Goal: Transaction & Acquisition: Purchase product/service

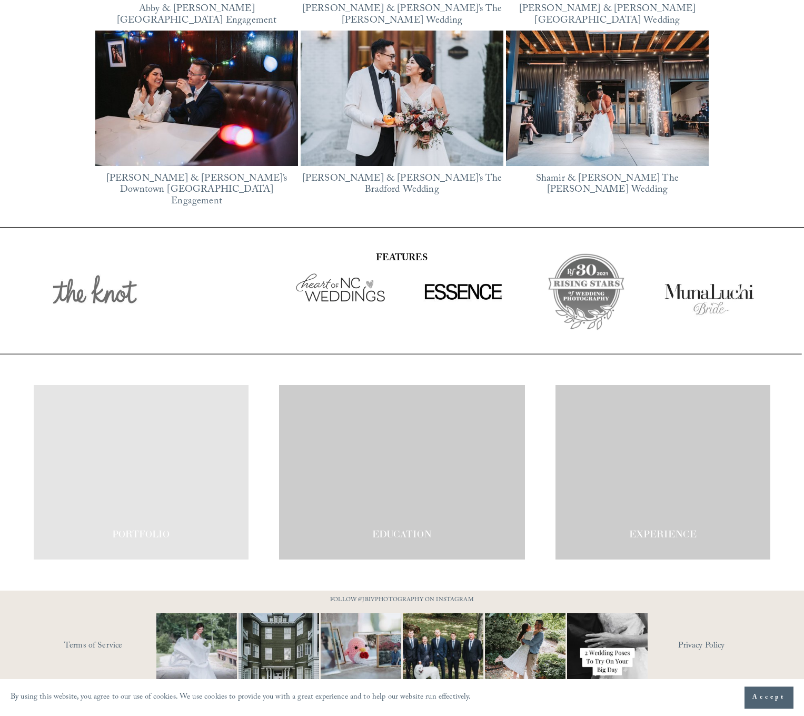
scroll to position [1753, 0]
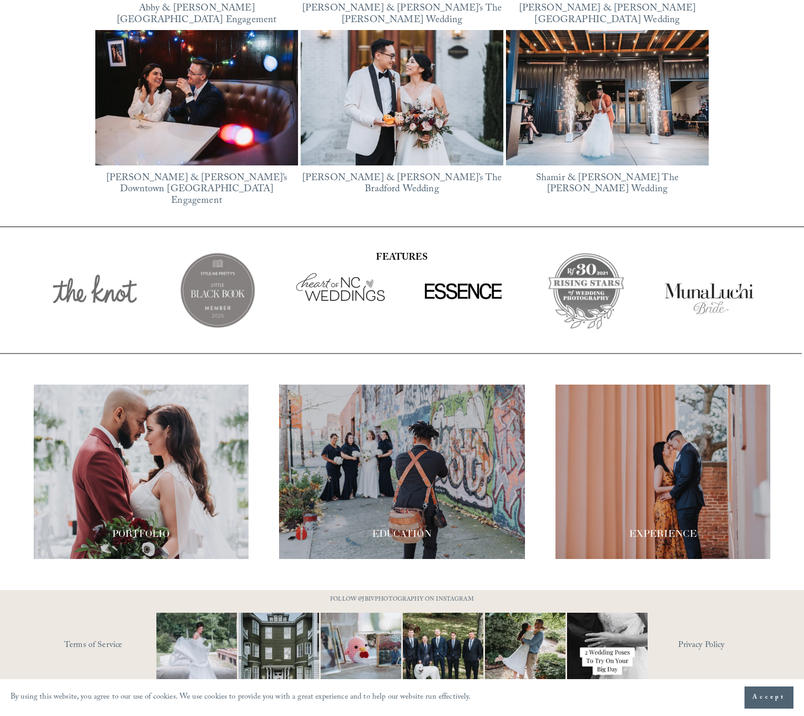
click at [412, 527] on span "EDUCATION" at bounding box center [402, 533] width 60 height 12
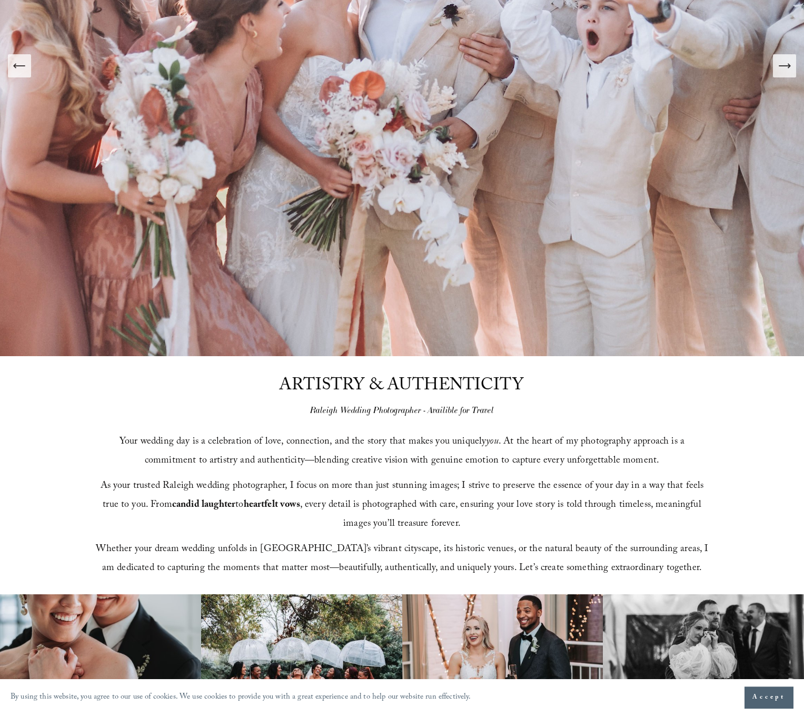
scroll to position [0, 0]
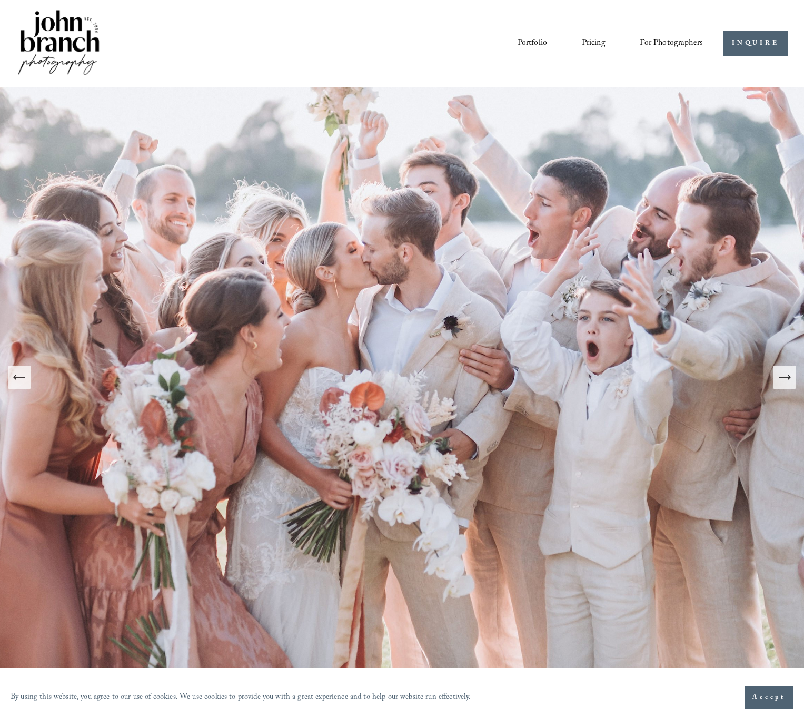
click at [0, 0] on span "Presets" at bounding box center [0, 0] width 0 height 0
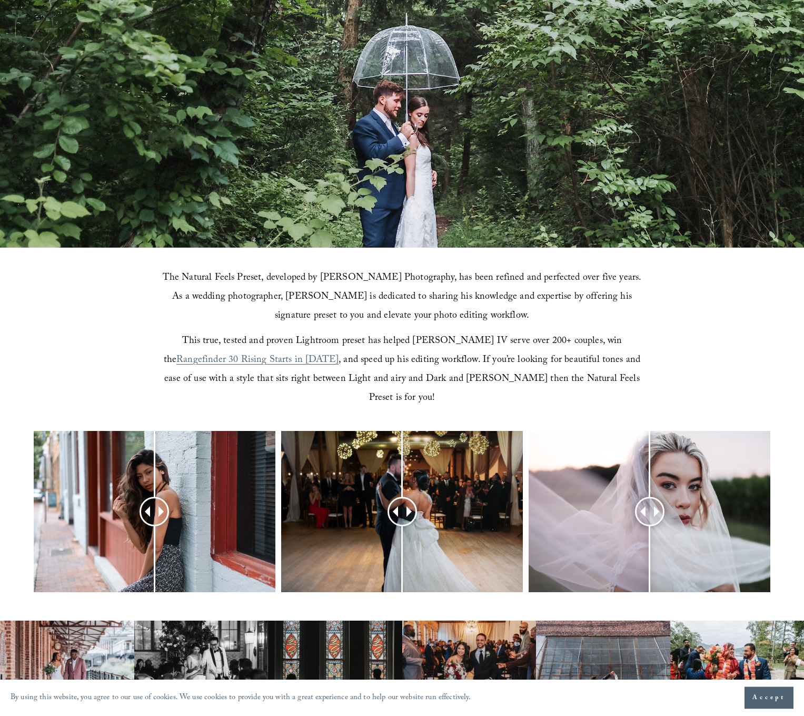
scroll to position [228, 0]
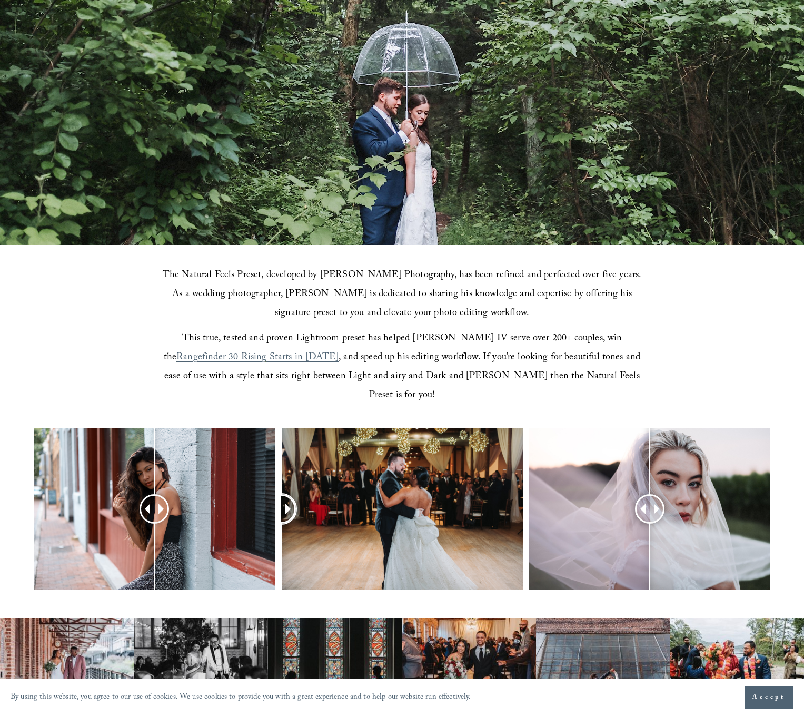
drag, startPoint x: 402, startPoint y: 486, endPoint x: 278, endPoint y: 493, distance: 124.0
click at [278, 493] on div at bounding box center [402, 522] width 804 height 189
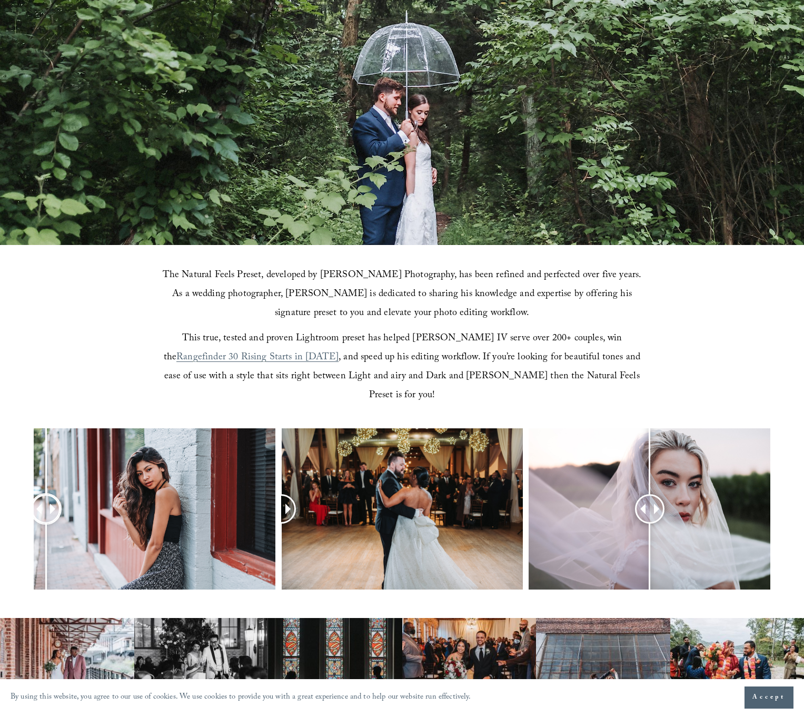
drag, startPoint x: 150, startPoint y: 488, endPoint x: 46, endPoint y: 485, distance: 104.3
click at [46, 494] on div at bounding box center [45, 508] width 29 height 29
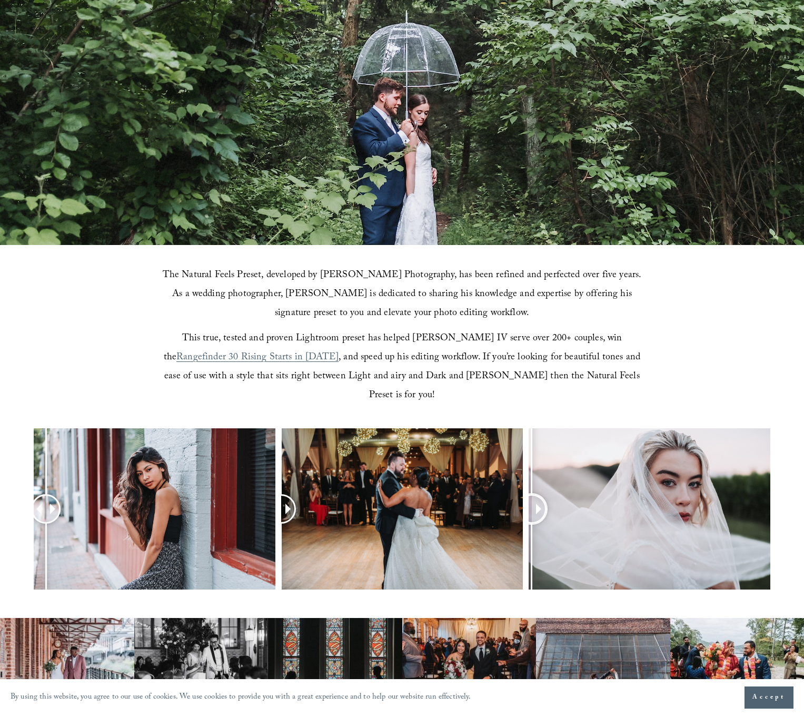
drag, startPoint x: 676, startPoint y: 487, endPoint x: 532, endPoint y: 497, distance: 144.6
click at [532, 497] on div at bounding box center [532, 509] width 28 height 28
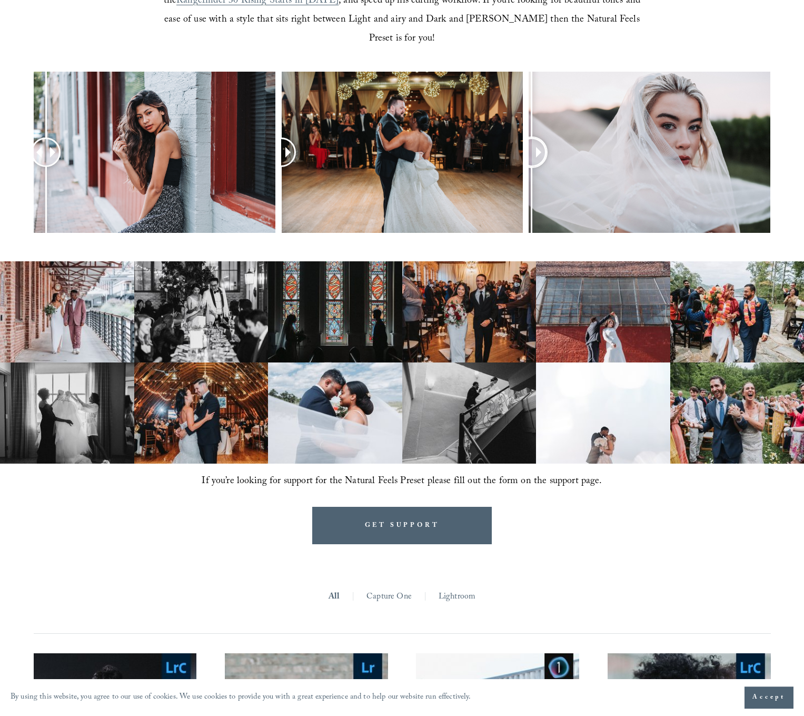
scroll to position [699, 0]
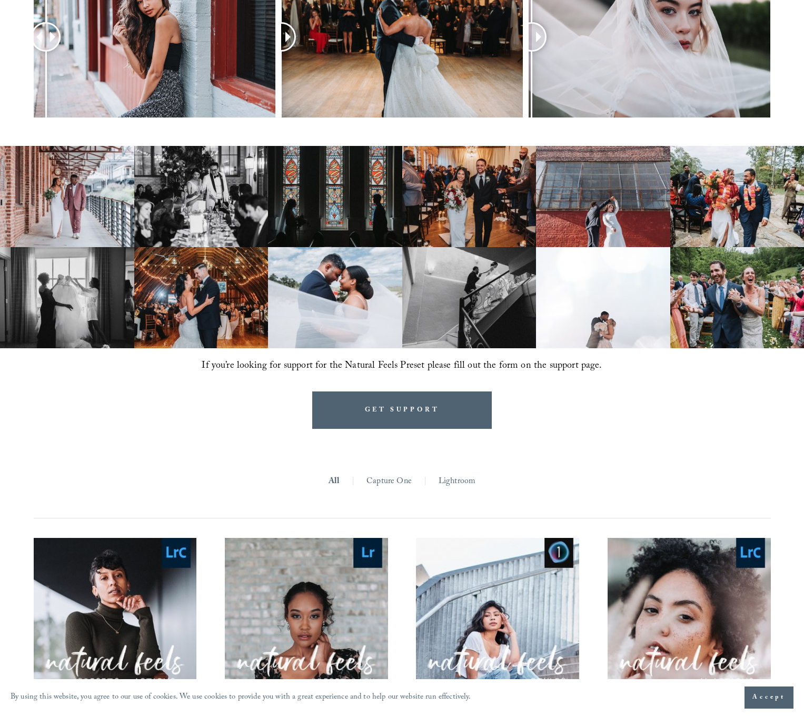
click at [457, 473] on link "Lightroom" at bounding box center [457, 481] width 37 height 16
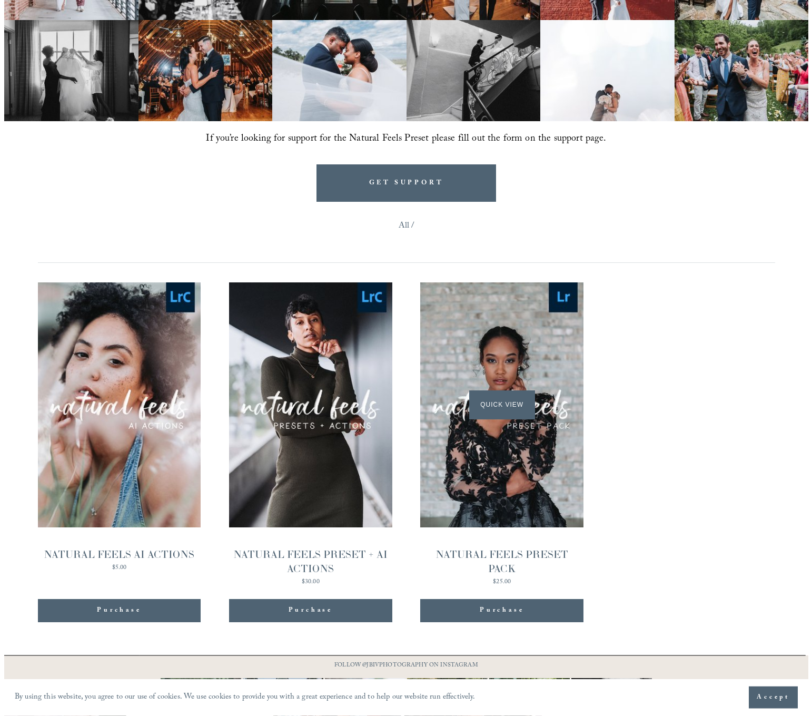
scroll to position [927, 0]
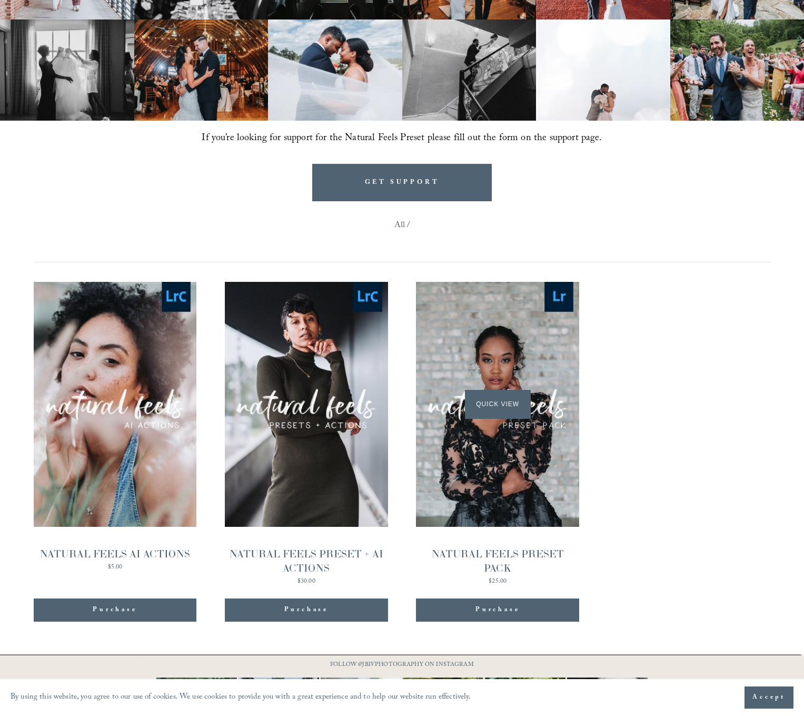
click at [478, 391] on span "Quick View" at bounding box center [498, 404] width 66 height 29
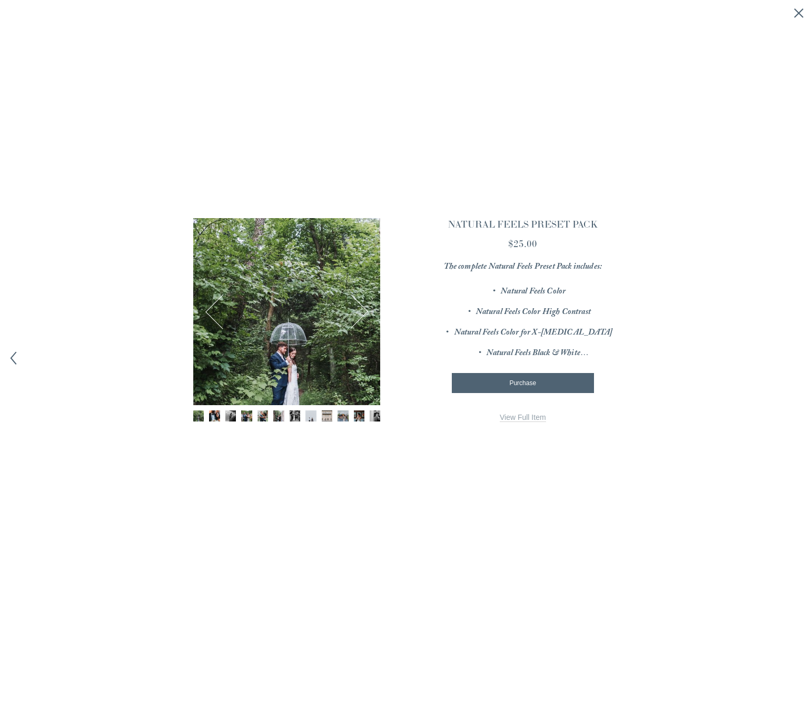
click at [215, 416] on img "Image 2 of 12" at bounding box center [214, 415] width 11 height 11
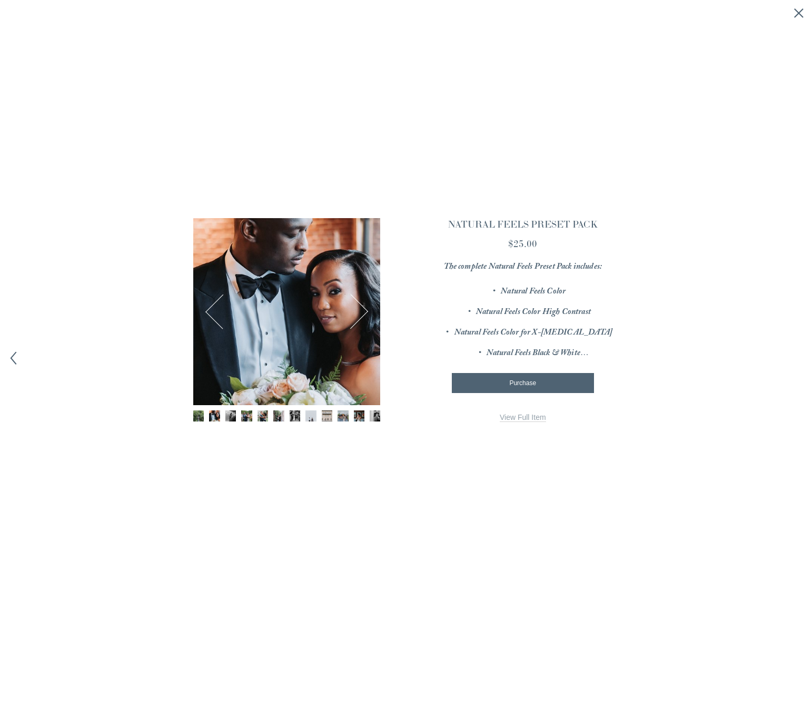
click at [359, 313] on button "Next" at bounding box center [350, 311] width 35 height 35
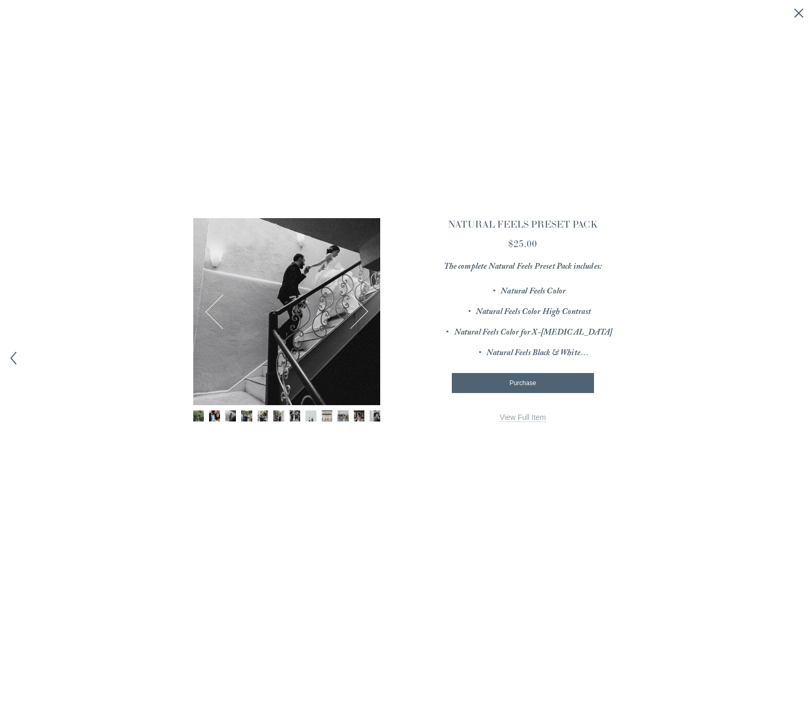
click at [359, 313] on button "Next" at bounding box center [350, 311] width 35 height 35
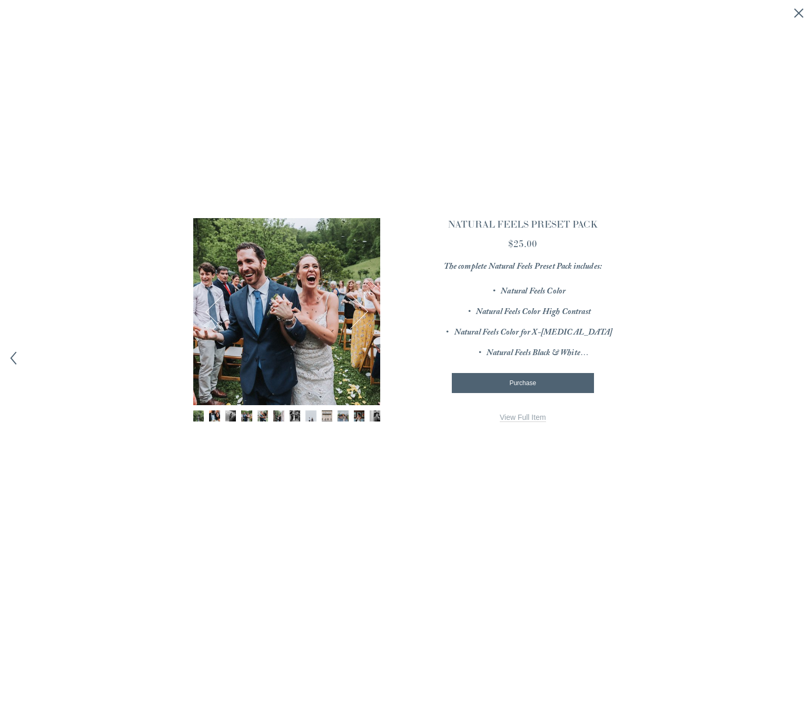
click at [359, 313] on button "Next" at bounding box center [350, 311] width 35 height 35
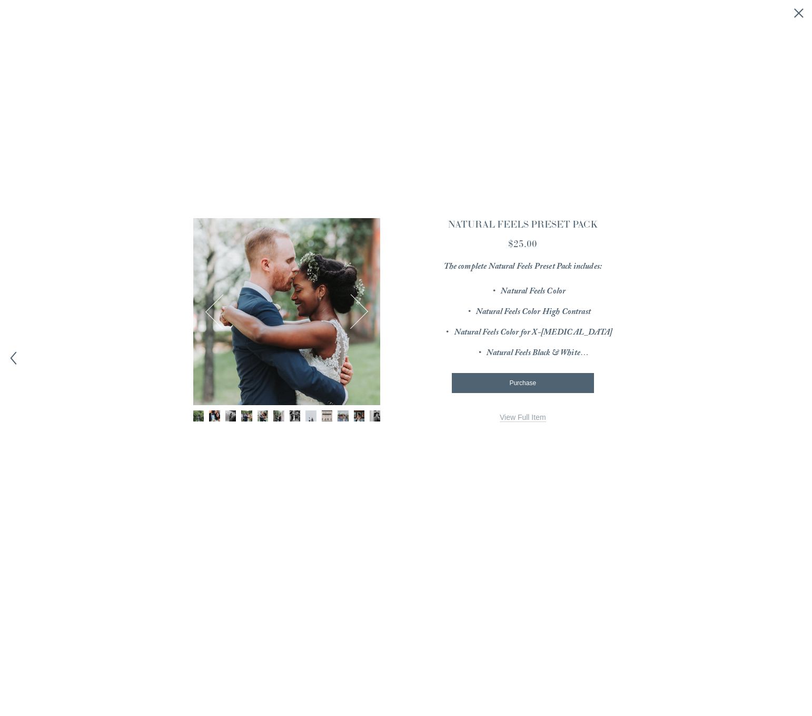
click at [359, 313] on button "Next" at bounding box center [350, 311] width 35 height 35
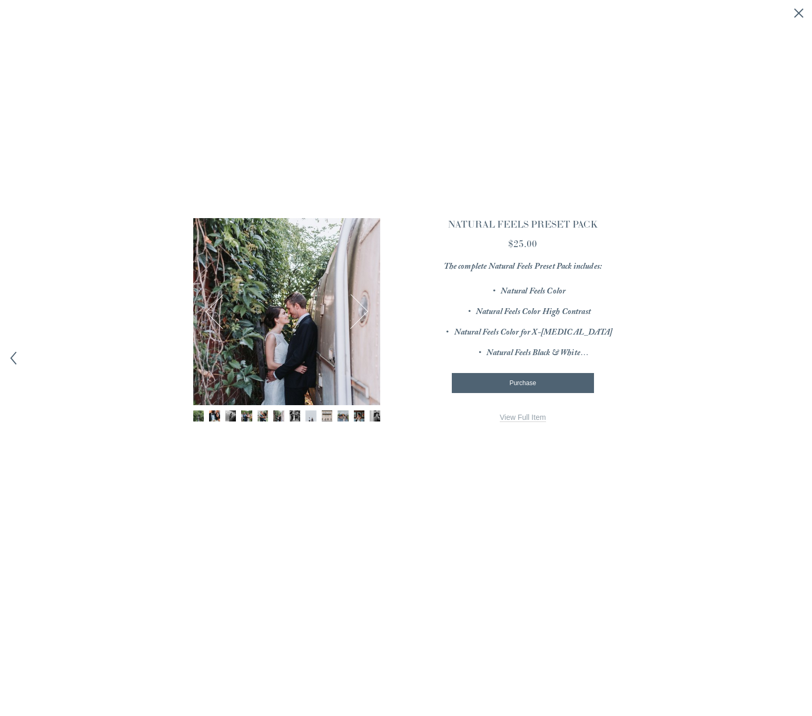
click at [359, 313] on button "Next" at bounding box center [350, 311] width 35 height 35
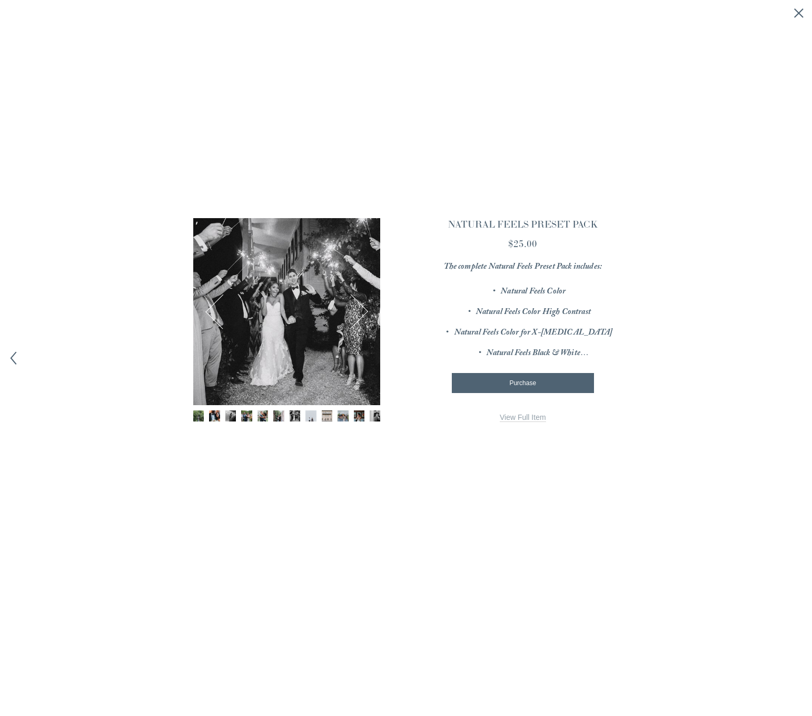
click at [359, 313] on button "Next" at bounding box center [350, 311] width 35 height 35
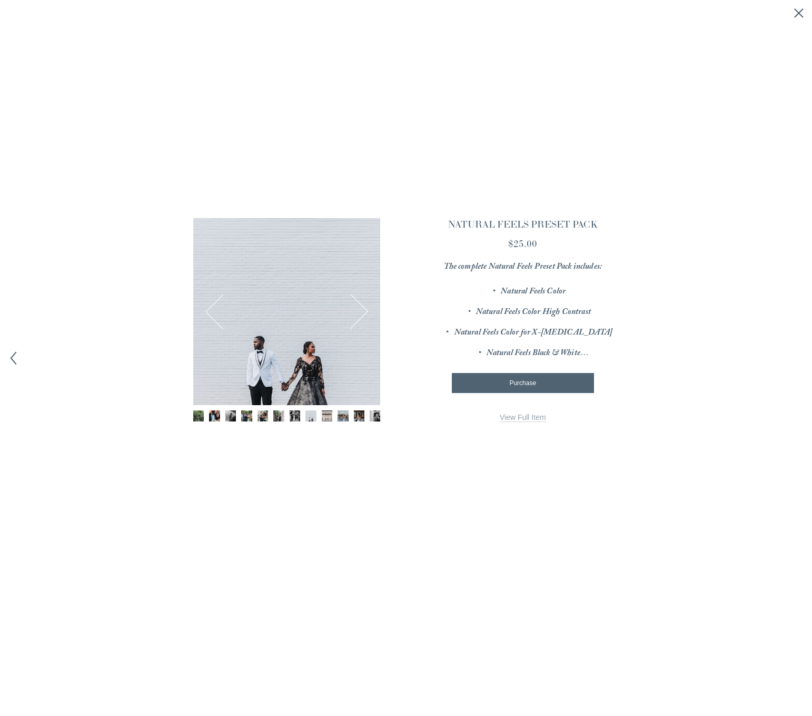
click at [359, 313] on button "Next" at bounding box center [350, 311] width 35 height 35
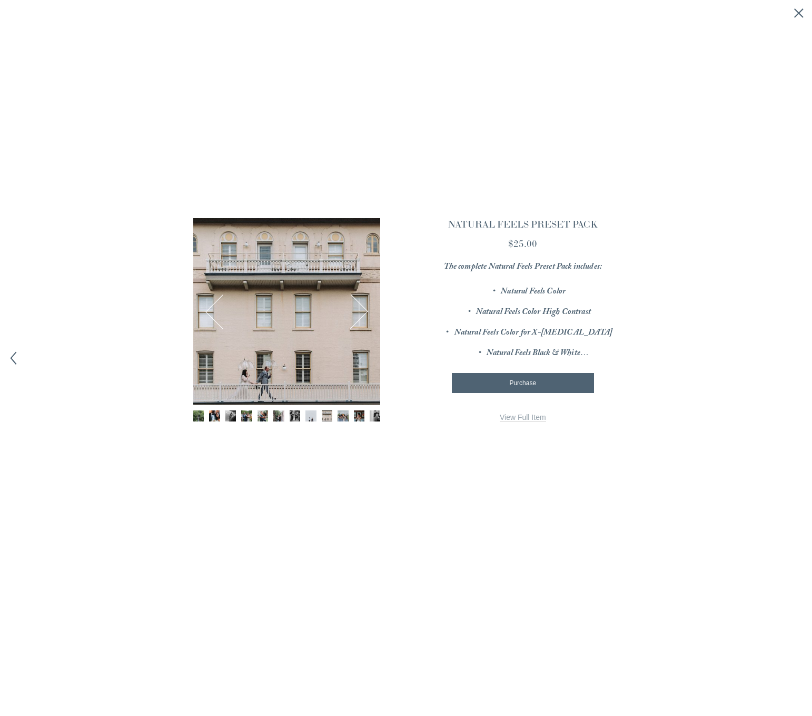
click at [359, 313] on button "Next" at bounding box center [350, 311] width 35 height 35
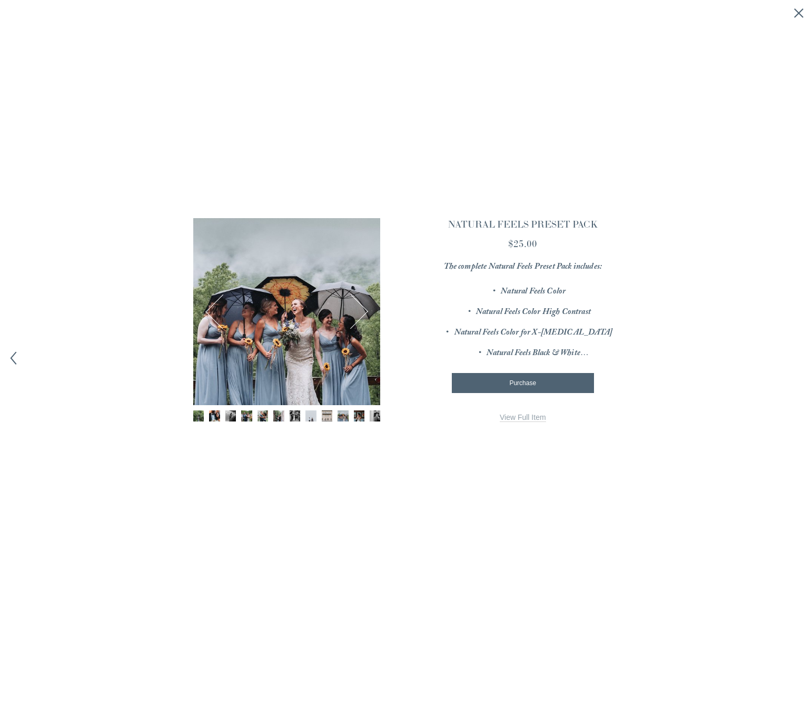
click at [359, 313] on button "Next" at bounding box center [350, 311] width 35 height 35
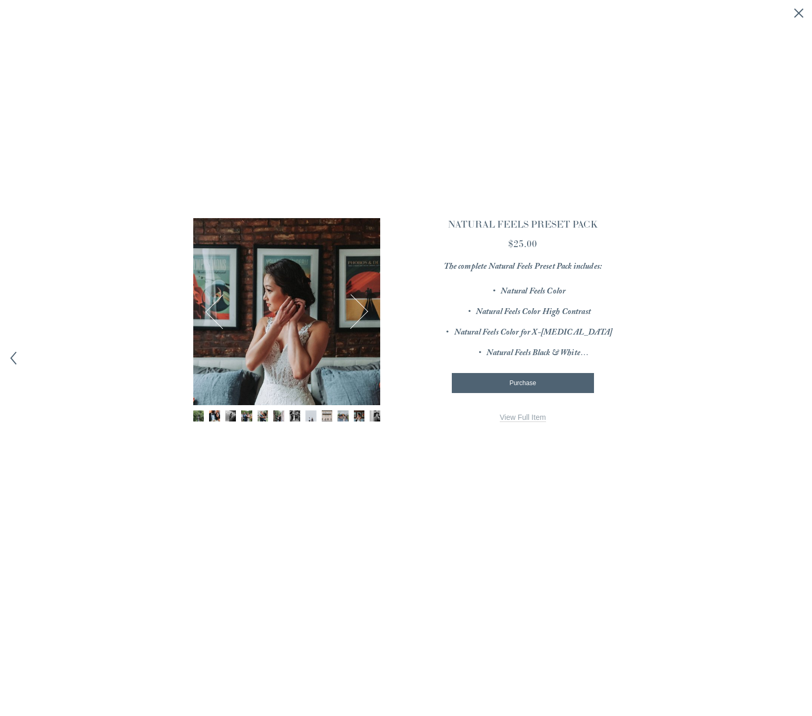
click at [532, 415] on link "View Full Item" at bounding box center [523, 417] width 46 height 9
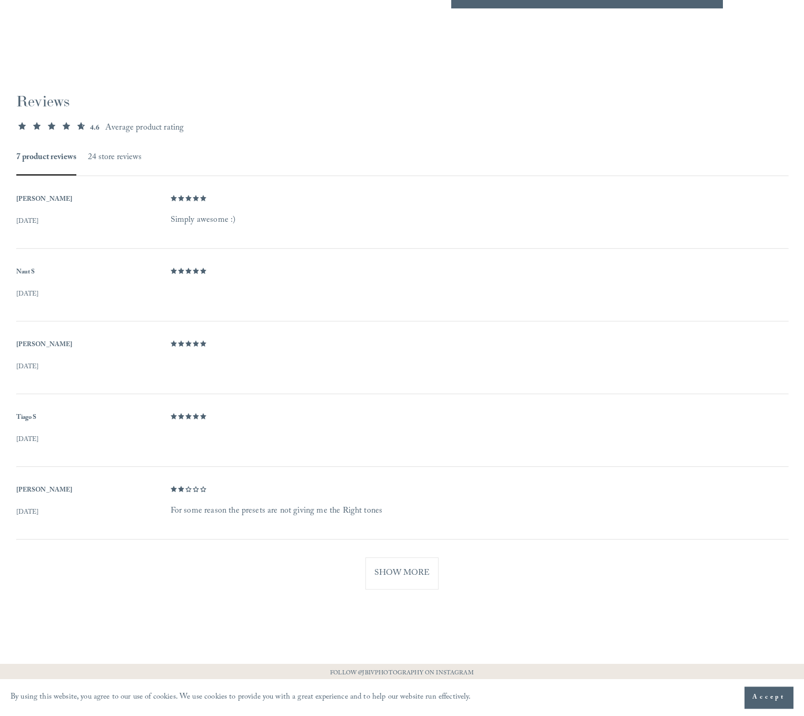
scroll to position [565, 0]
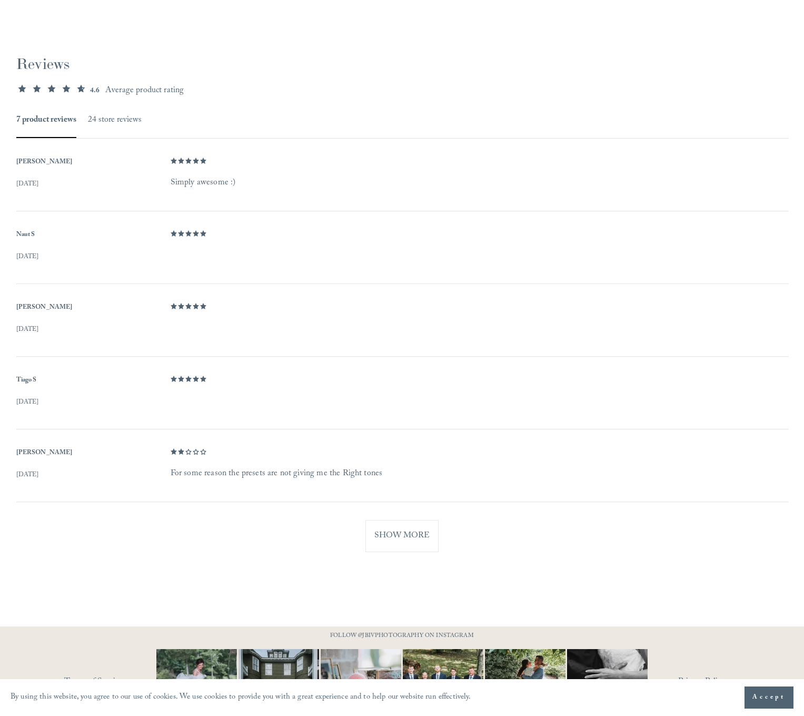
click at [416, 544] on button "Show More" at bounding box center [402, 536] width 73 height 32
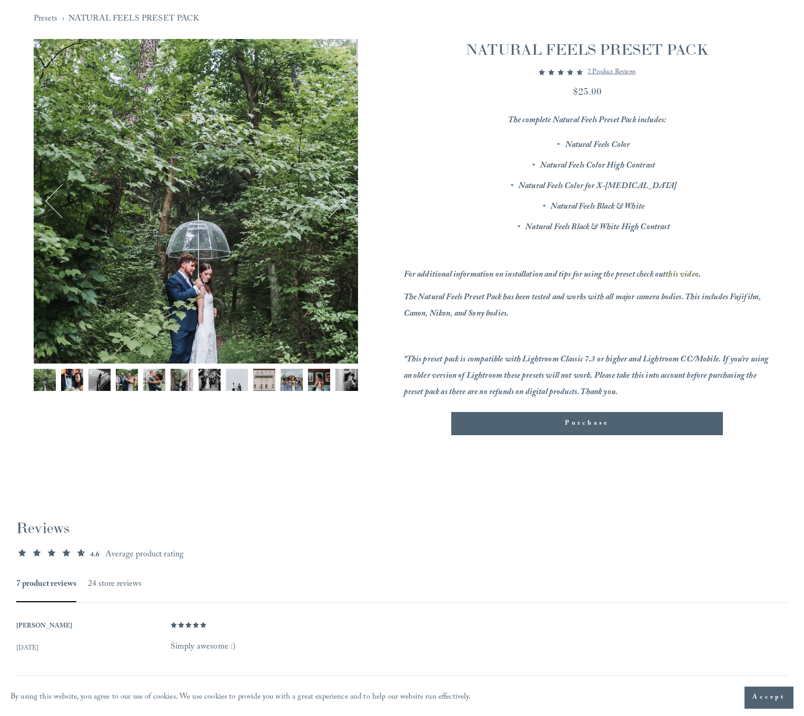
scroll to position [0, 0]
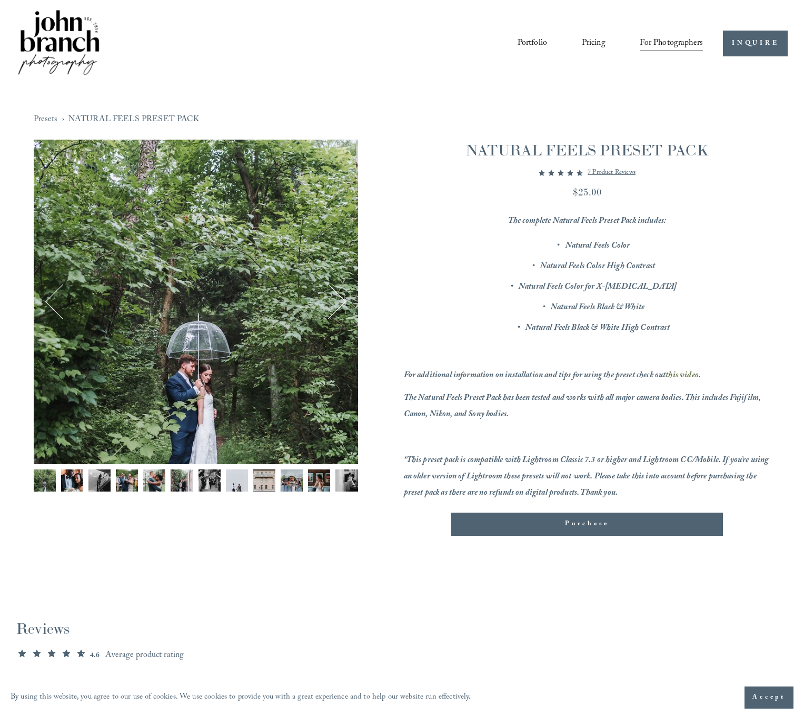
click at [275, 485] on img "Image 9 of 12" at bounding box center [264, 480] width 22 height 22
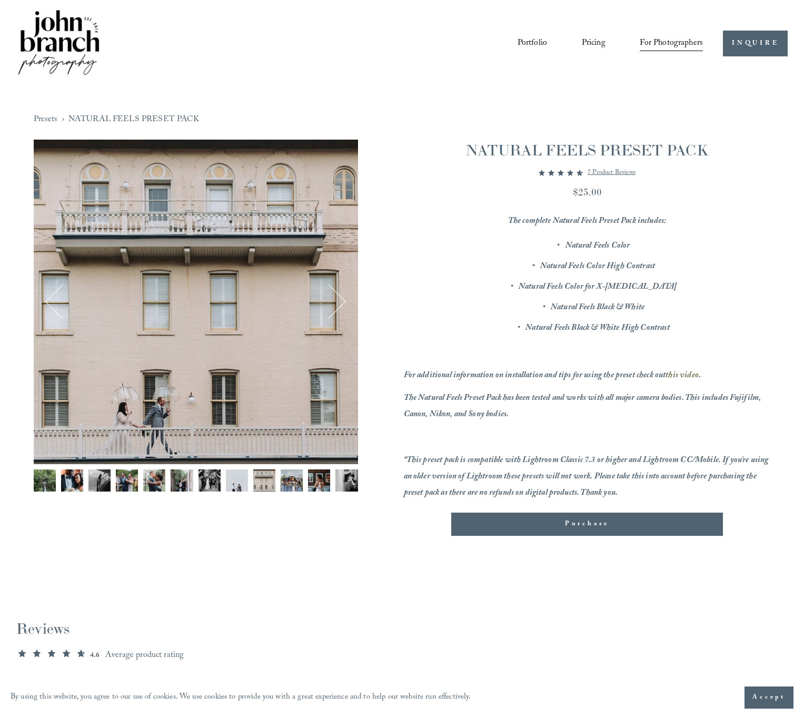
click at [569, 526] on span "Purchase" at bounding box center [587, 524] width 44 height 11
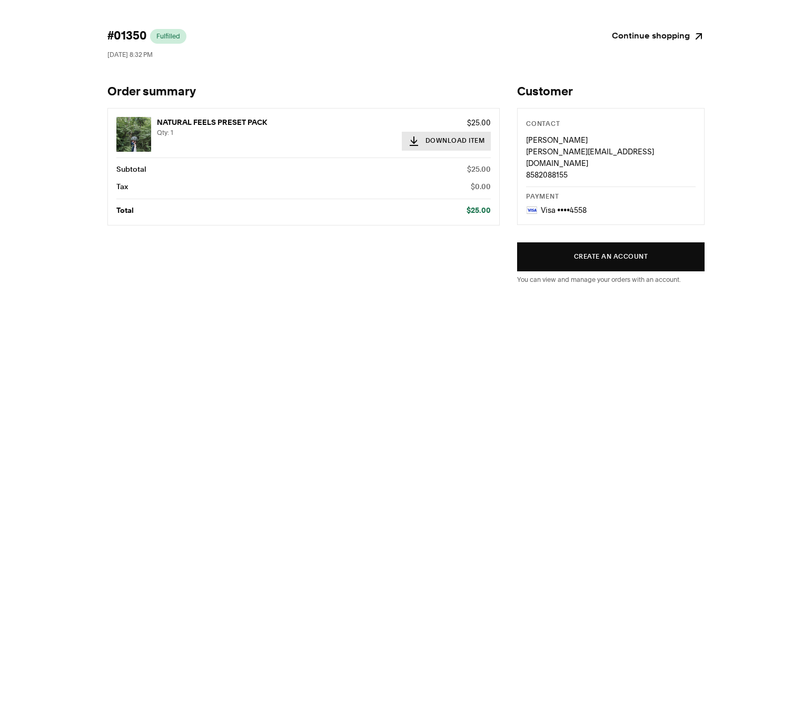
click at [438, 141] on button "Download Item" at bounding box center [447, 141] width 90 height 19
